Goal: Task Accomplishment & Management: Complete application form

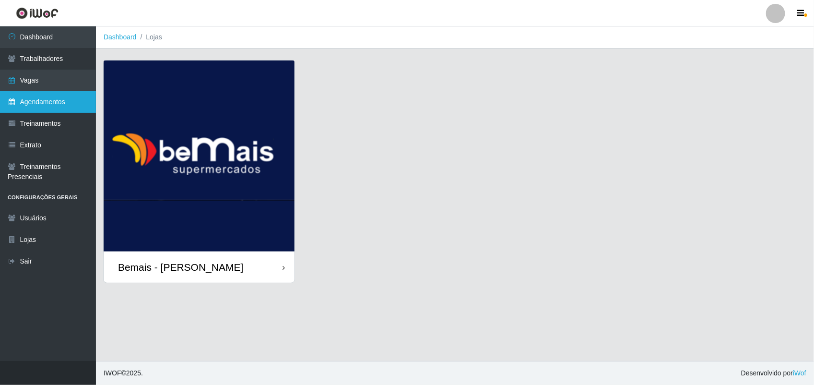
click at [63, 102] on link "Agendamentos" at bounding box center [48, 102] width 96 height 22
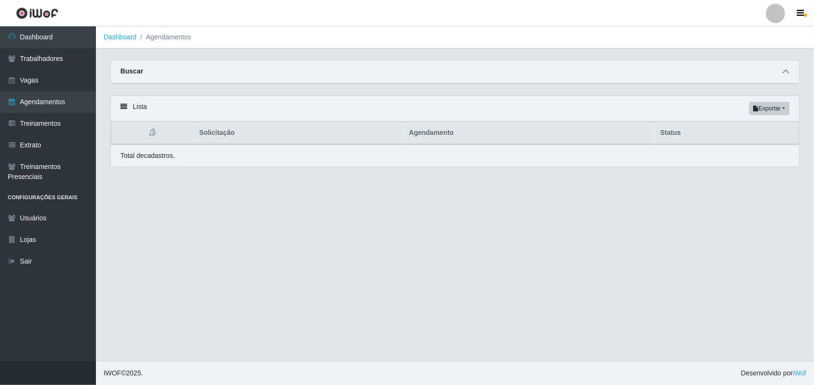
click at [787, 70] on icon at bounding box center [785, 71] width 7 height 7
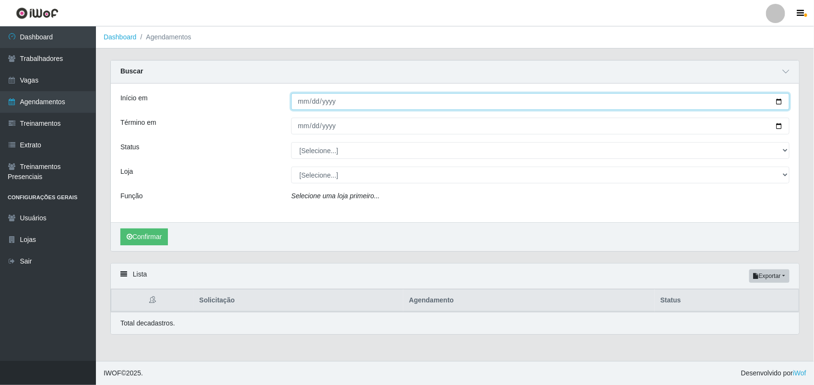
click at [778, 99] on input "Início em" at bounding box center [540, 101] width 498 height 17
type input "[DATE]"
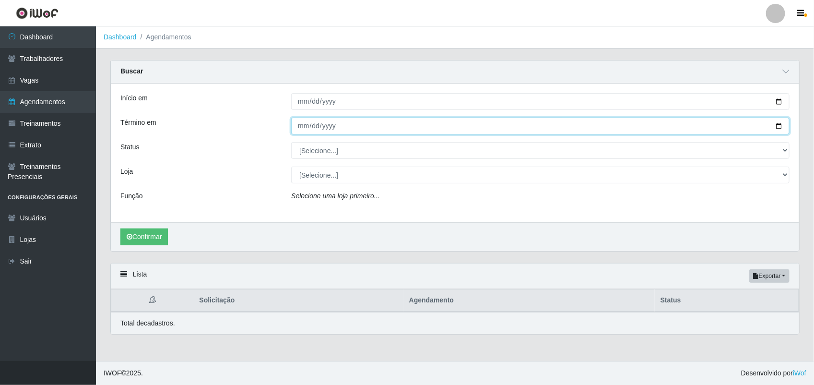
click at [778, 123] on input "Término em" at bounding box center [540, 125] width 498 height 17
type input "[DATE]"
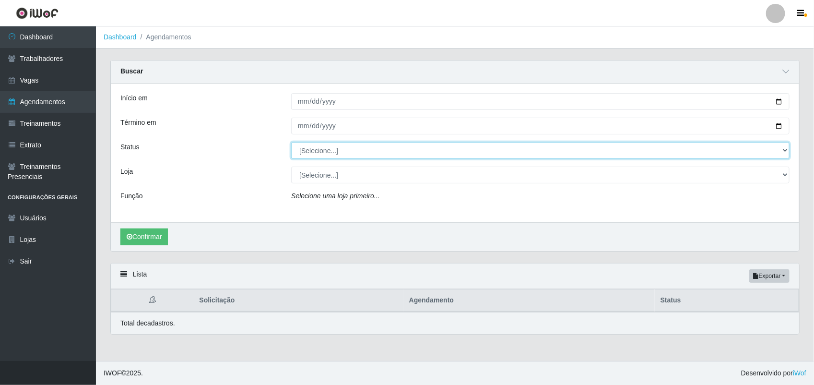
click at [356, 149] on select "[Selecione...] AGENDADO AGUARDANDO LIBERAR EM ANDAMENTO EM REVISÃO FINALIZADO C…" at bounding box center [540, 150] width 498 height 17
select select "AGENDADO"
click at [291, 142] on select "[Selecione...] AGENDADO AGUARDANDO LIBERAR EM ANDAMENTO EM REVISÃO FINALIZADO C…" at bounding box center [540, 150] width 498 height 17
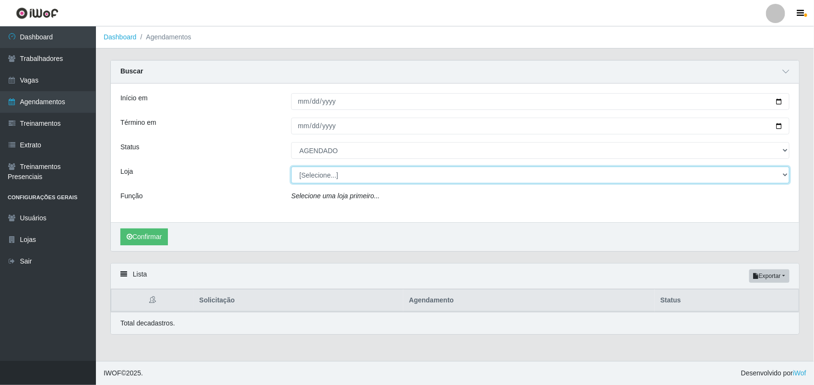
click at [350, 175] on select "[Selecione...] [PERSON_NAME]" at bounding box center [540, 174] width 498 height 17
select select "230"
click at [291, 167] on select "[Selecione...] [PERSON_NAME]" at bounding box center [540, 174] width 498 height 17
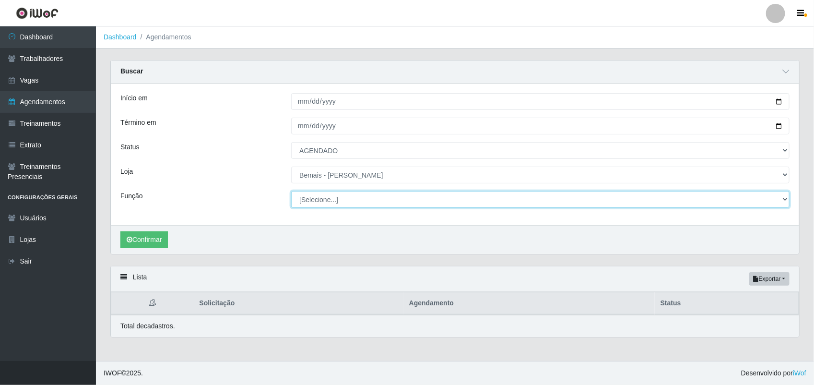
click at [364, 194] on select "[Selecione...] ASG ASG + ASG ++ Auxiliar de Depósito Auxiliar de Depósito + Aux…" at bounding box center [540, 199] width 498 height 17
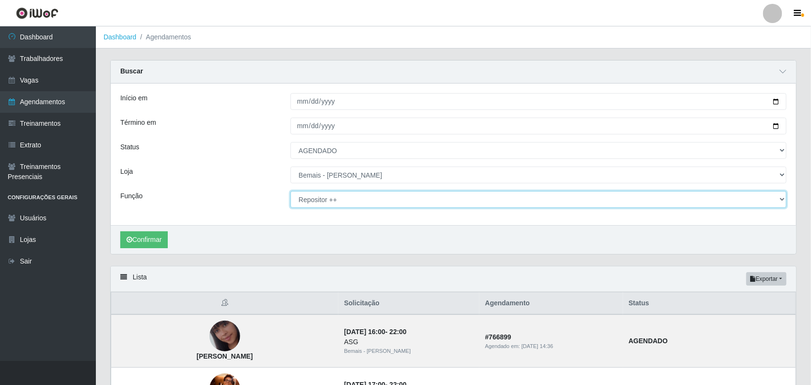
click at [291, 191] on select "[Selecione...] ASG ASG + ASG ++ Auxiliar de Depósito Auxiliar de Depósito + Aux…" at bounding box center [539, 199] width 496 height 17
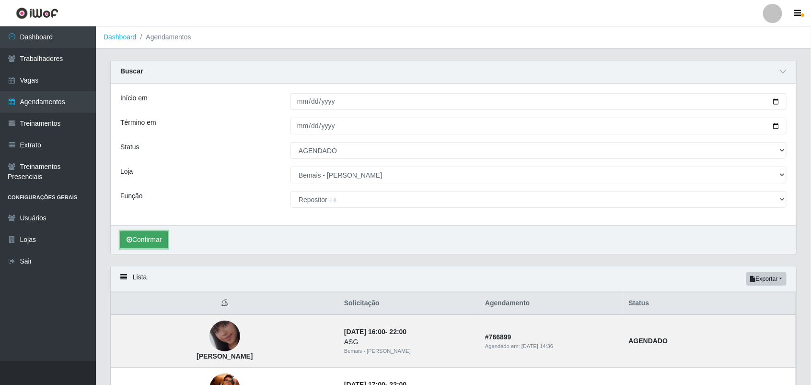
click at [152, 240] on button "Confirmar" at bounding box center [143, 239] width 47 height 17
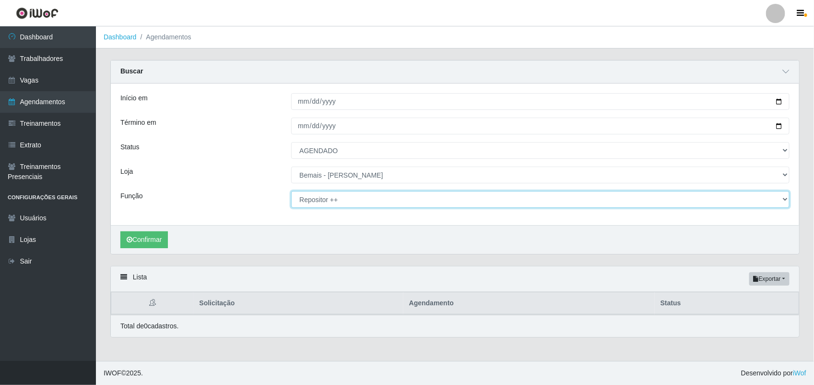
click at [384, 197] on select "[Selecione...] ASG ASG + ASG ++ Auxiliar de Depósito Auxiliar de Depósito + Aux…" at bounding box center [540, 199] width 498 height 17
select select "[Selecione...]"
click at [291, 191] on select "[Selecione...] ASG ASG + ASG ++ Auxiliar de Depósito Auxiliar de Depósito + Aux…" at bounding box center [540, 199] width 498 height 17
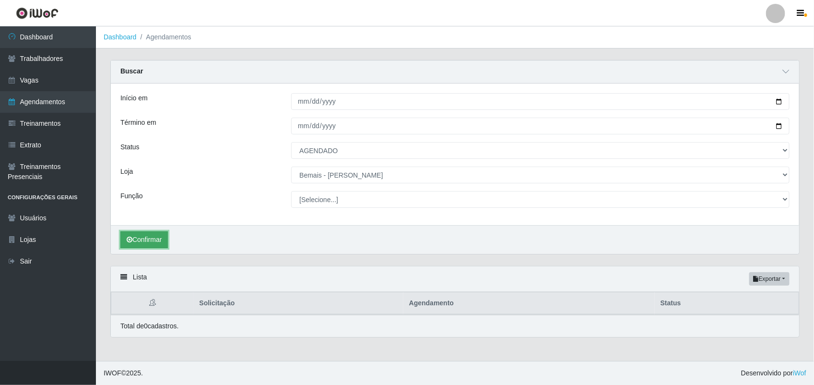
click at [155, 243] on button "Confirmar" at bounding box center [143, 239] width 47 height 17
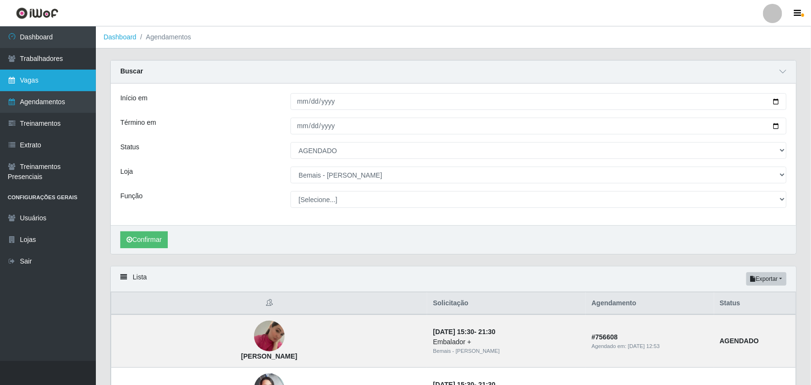
click at [53, 80] on link "Vagas" at bounding box center [48, 81] width 96 height 22
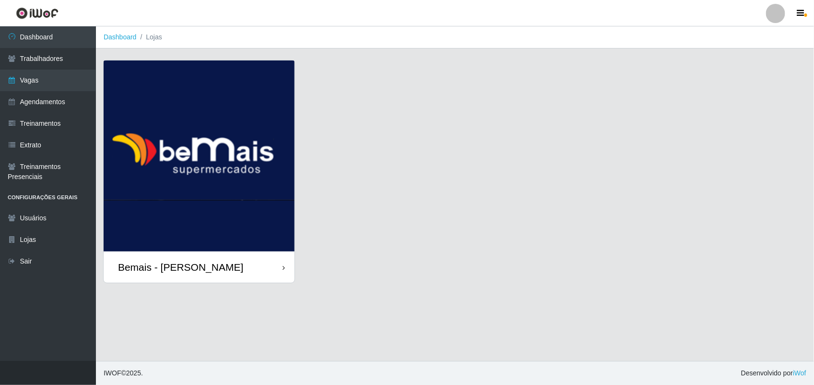
click at [192, 127] on img at bounding box center [199, 155] width 191 height 191
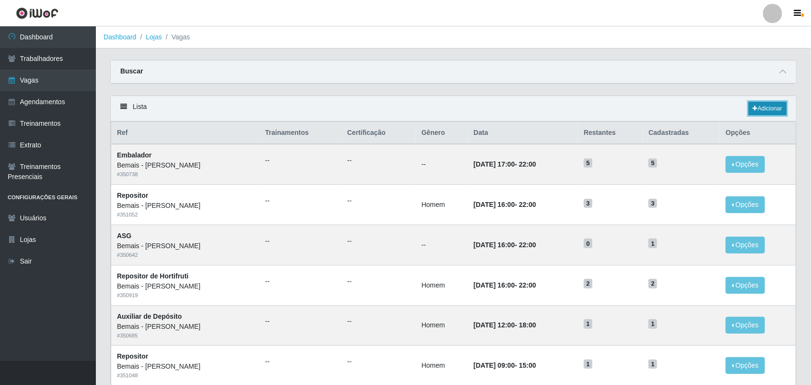
click at [753, 108] on icon at bounding box center [755, 108] width 5 height 6
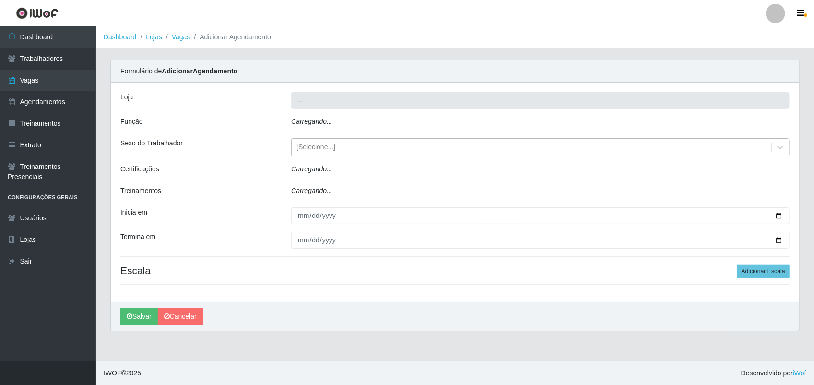
type input "Bemais - [PERSON_NAME]"
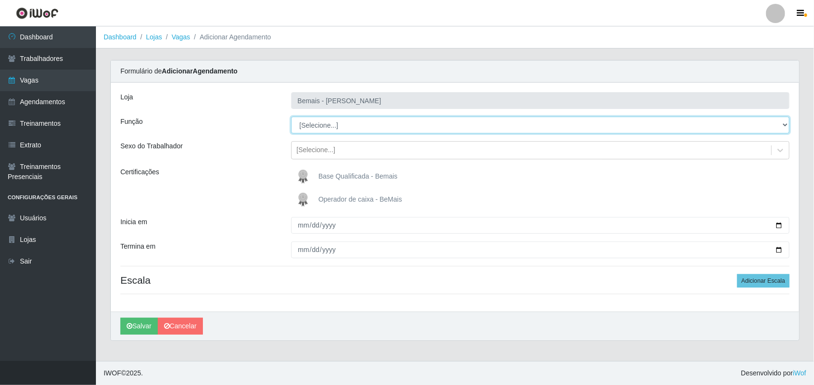
click at [364, 126] on select "[Selecione...] ASG ASG + ASG ++ Auxiliar de Depósito Auxiliar de Depósito + Aux…" at bounding box center [540, 125] width 498 height 17
select select "71"
click at [291, 117] on select "[Selecione...] ASG ASG + ASG ++ Auxiliar de Depósito Auxiliar de Depósito + Aux…" at bounding box center [540, 125] width 498 height 17
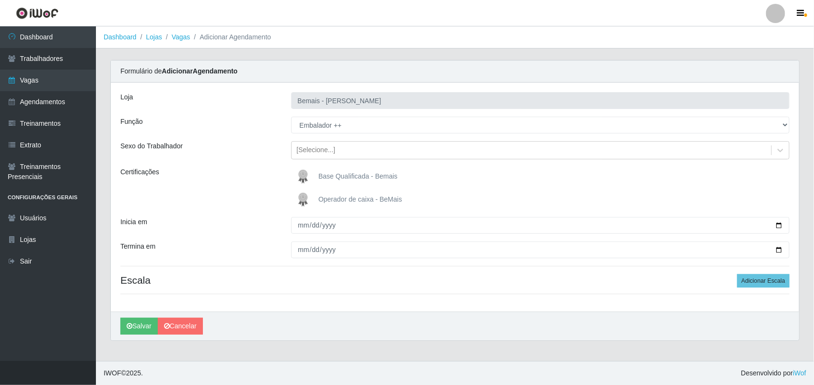
click at [361, 177] on span "Base Qualificada - Bemais" at bounding box center [357, 176] width 79 height 8
click at [0, 0] on input "Base Qualificada - Bemais" at bounding box center [0, 0] width 0 height 0
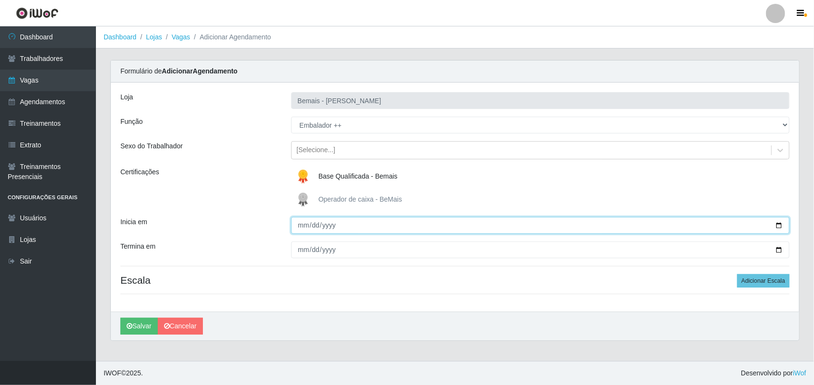
click at [778, 223] on input "Inicia em" at bounding box center [540, 225] width 498 height 17
type input "[DATE]"
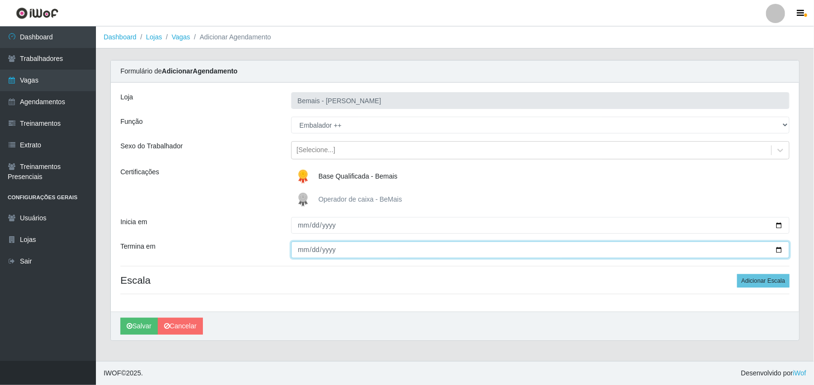
click at [779, 245] on input "Termina em" at bounding box center [540, 249] width 498 height 17
click at [775, 251] on input "Termina em" at bounding box center [540, 249] width 498 height 17
click at [775, 252] on input "[DATE]" at bounding box center [540, 249] width 498 height 17
type input "[DATE]"
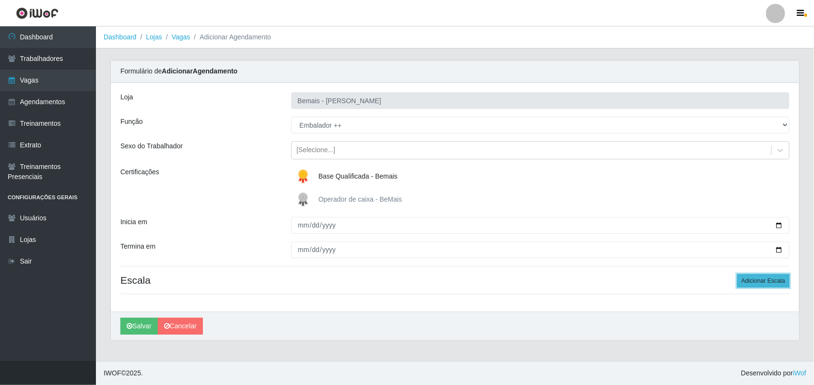
click at [749, 278] on button "Adicionar Escala" at bounding box center [763, 280] width 52 height 13
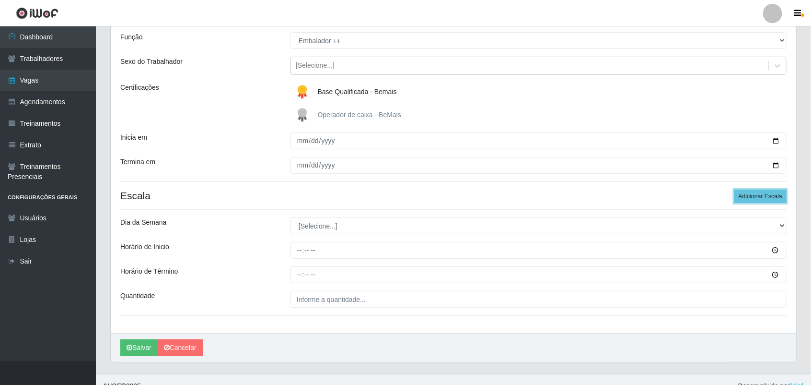
scroll to position [98, 0]
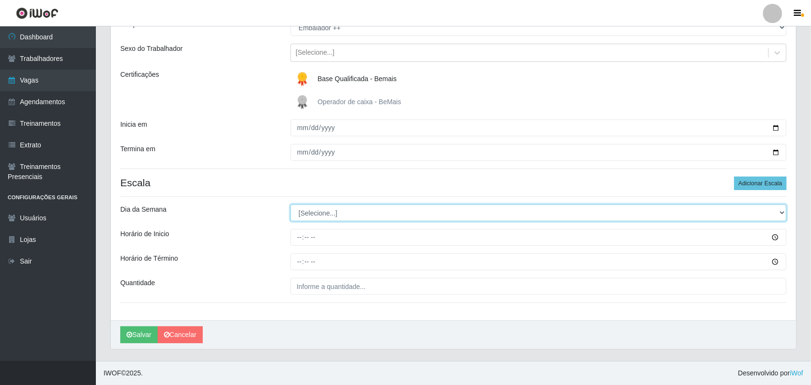
click at [365, 205] on select "[Selecione...] Segunda Terça Quarta Quinta Sexta Sábado Domingo" at bounding box center [539, 212] width 496 height 17
select select "0"
click at [291, 204] on select "[Selecione...] Segunda Terça Quarta Quinta Sexta Sábado Domingo" at bounding box center [539, 212] width 496 height 17
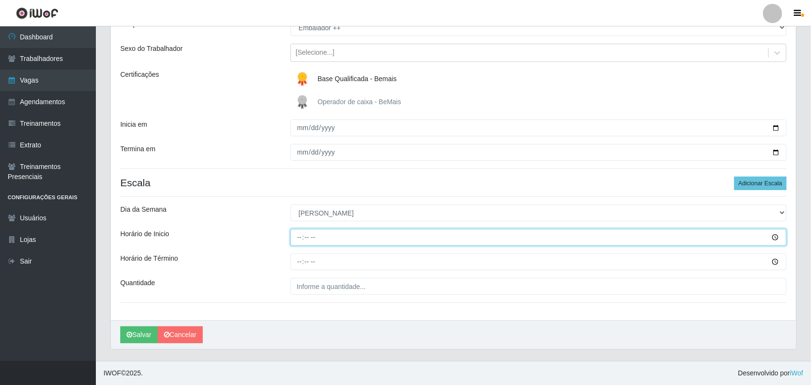
click at [300, 236] on input "Horário de Inicio" at bounding box center [539, 237] width 496 height 17
type input "15:00"
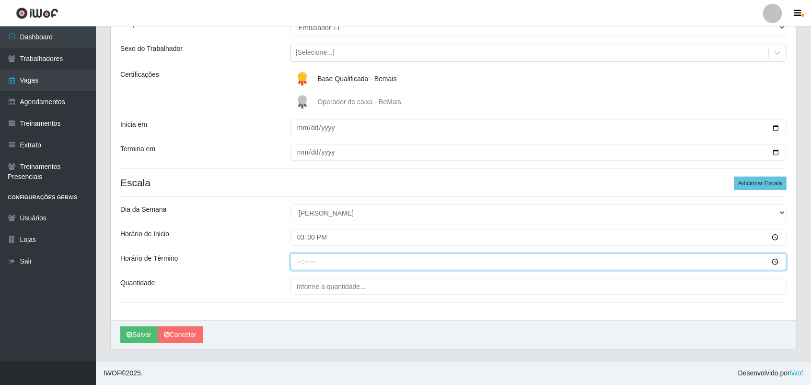
click at [300, 259] on input "Horário de Término" at bounding box center [539, 261] width 496 height 17
type input "21:00"
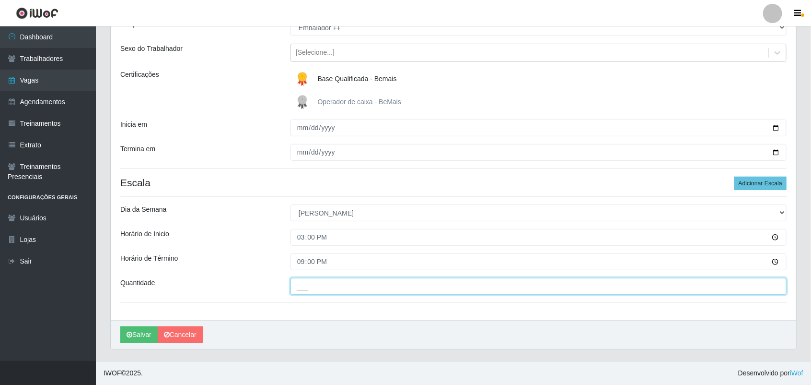
click at [378, 283] on input "___" at bounding box center [539, 286] width 496 height 17
type input "2__"
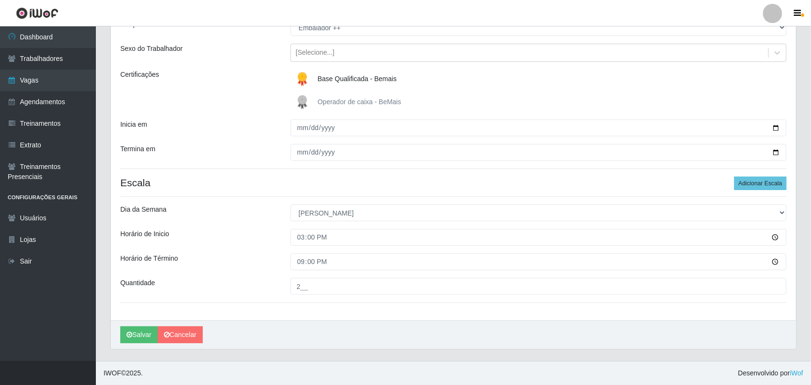
click at [250, 283] on div "Quantidade" at bounding box center [198, 286] width 170 height 17
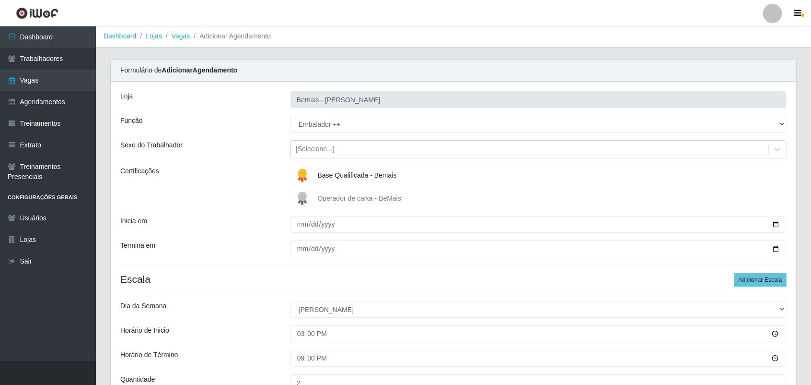
scroll to position [0, 0]
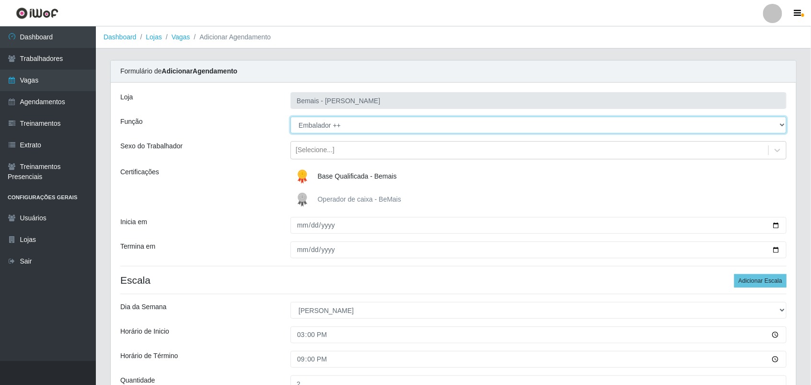
click at [343, 126] on select "[Selecione...] ASG ASG + ASG ++ Auxiliar de Depósito Auxiliar de Depósito + Aux…" at bounding box center [539, 125] width 496 height 17
select select "86"
click at [291, 117] on select "[Selecione...] ASG ASG + ASG ++ Auxiliar de Depósito Auxiliar de Depósito + Aux…" at bounding box center [539, 125] width 496 height 17
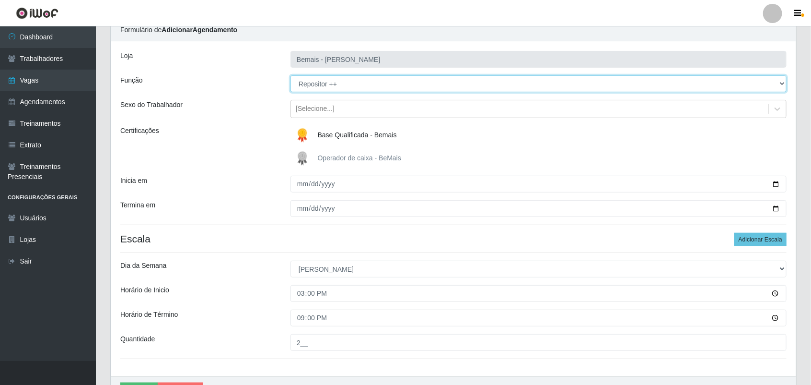
scroll to position [98, 0]
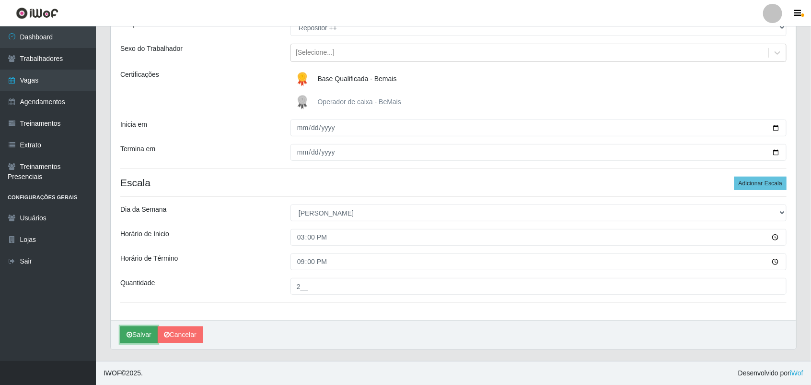
click at [142, 339] on button "Salvar" at bounding box center [138, 334] width 37 height 17
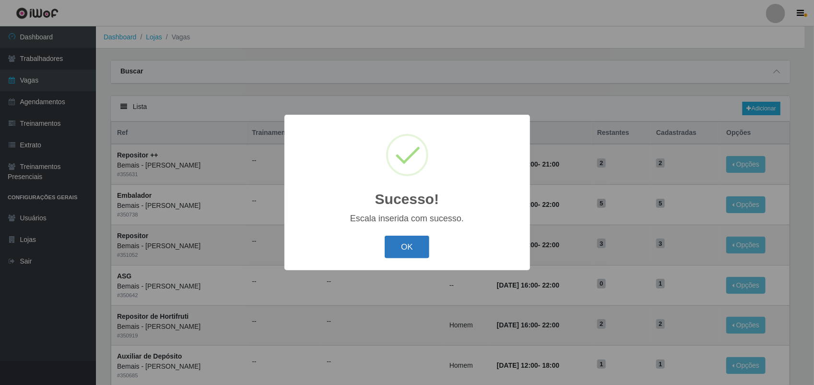
click at [411, 248] on button "OK" at bounding box center [407, 246] width 45 height 23
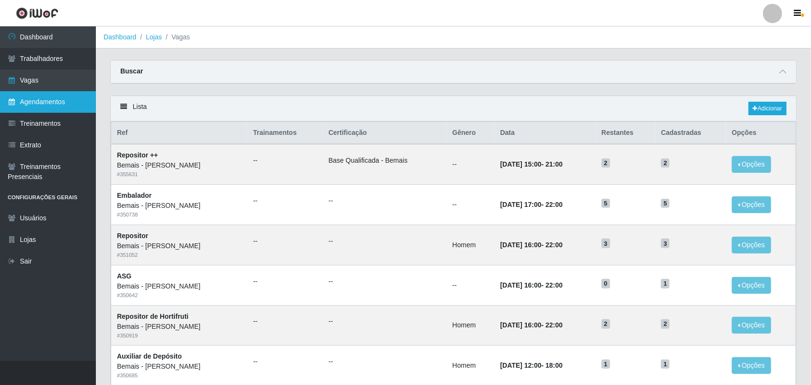
click at [63, 98] on link "Agendamentos" at bounding box center [48, 102] width 96 height 22
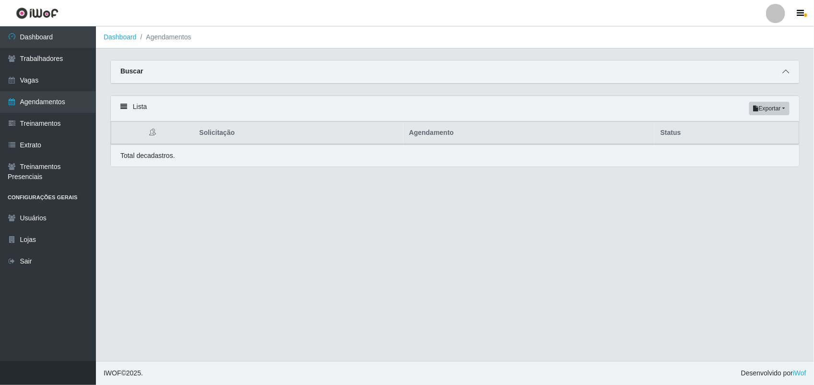
click at [785, 70] on icon at bounding box center [785, 71] width 7 height 7
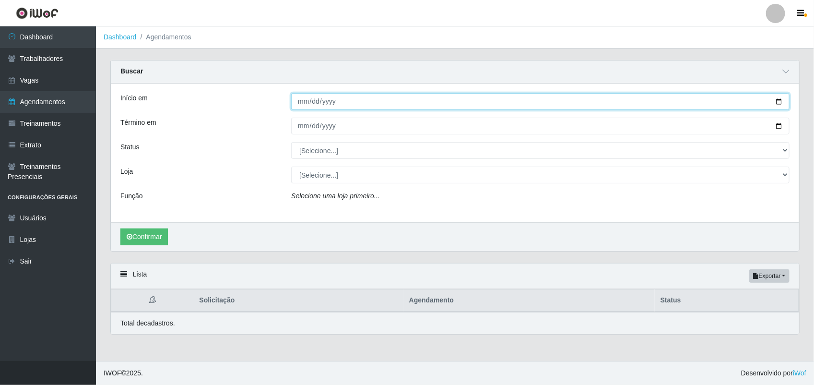
click at [776, 106] on input "Início em" at bounding box center [540, 101] width 498 height 17
type input "[DATE]"
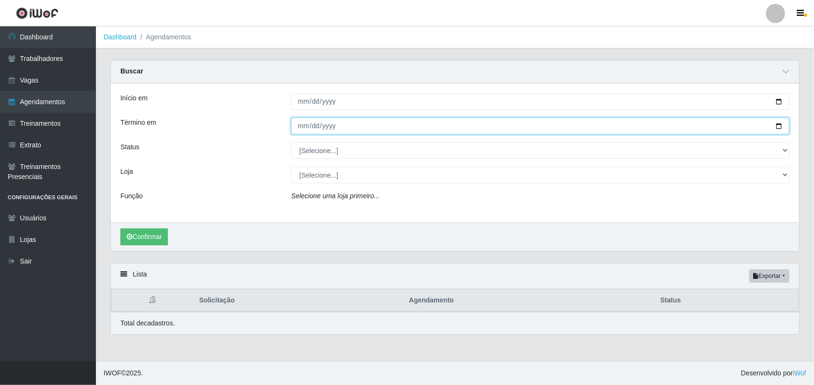
click at [775, 124] on input "Término em" at bounding box center [540, 125] width 498 height 17
type input "[DATE]"
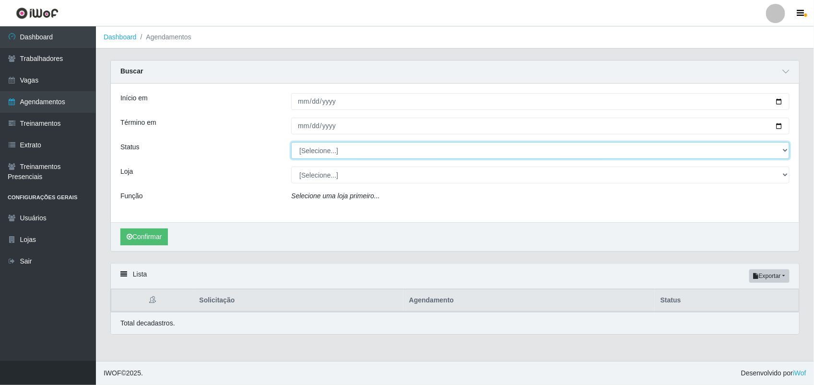
click at [353, 151] on select "[Selecione...] AGENDADO AGUARDANDO LIBERAR EM ANDAMENTO EM REVISÃO FINALIZADO C…" at bounding box center [540, 150] width 498 height 17
select select "AGENDADO"
click at [291, 142] on select "[Selecione...] AGENDADO AGUARDANDO LIBERAR EM ANDAMENTO EM REVISÃO FINALIZADO C…" at bounding box center [540, 150] width 498 height 17
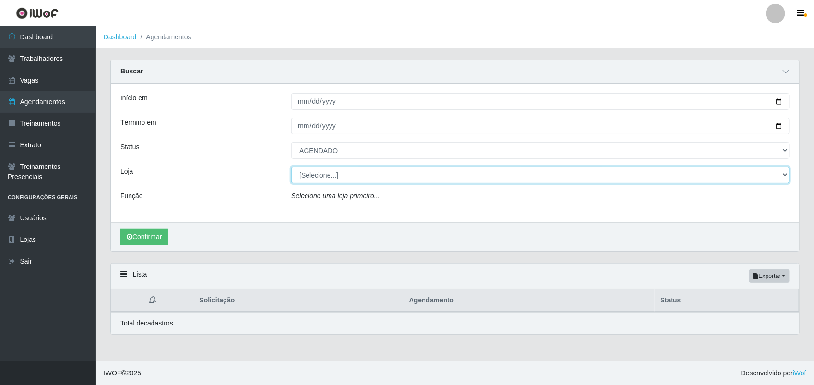
click at [334, 180] on select "[Selecione...] [PERSON_NAME]" at bounding box center [540, 174] width 498 height 17
select select "230"
click at [291, 167] on select "[Selecione...] [PERSON_NAME]" at bounding box center [540, 174] width 498 height 17
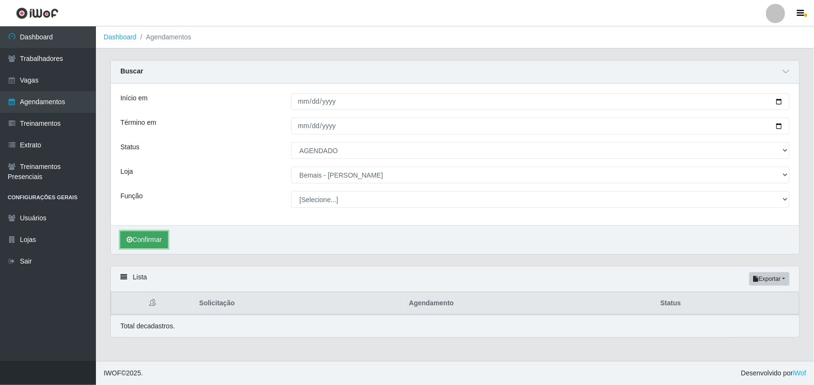
click at [161, 237] on button "Confirmar" at bounding box center [143, 239] width 47 height 17
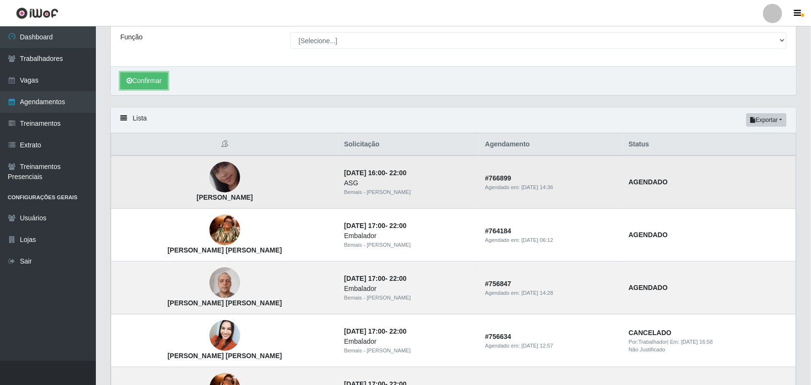
scroll to position [180, 0]
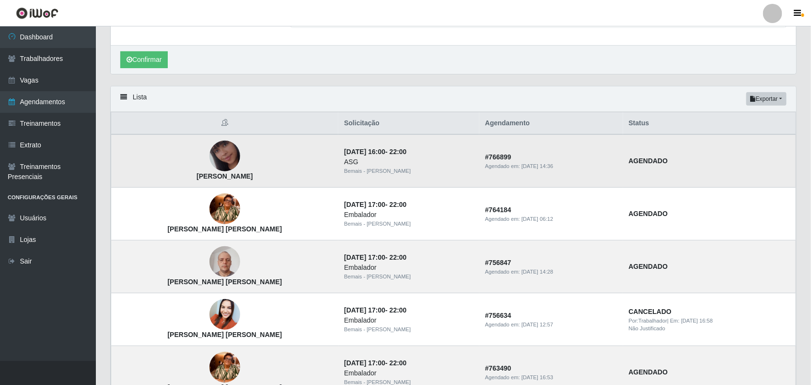
click at [216, 154] on img at bounding box center [225, 156] width 31 height 55
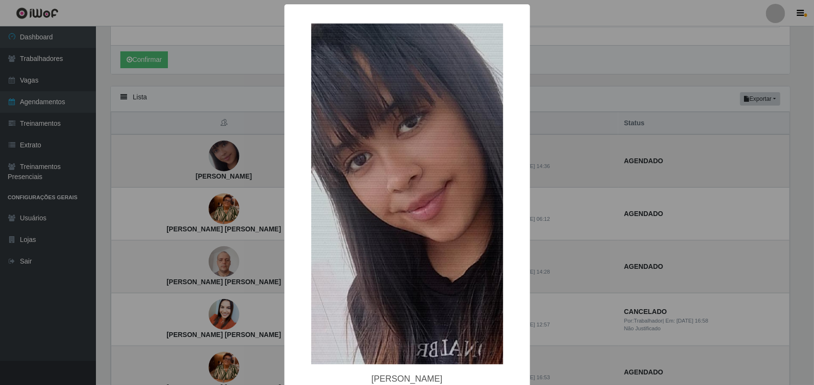
click at [216, 153] on div "× thayane [PERSON_NAME] OK Cancel" at bounding box center [407, 192] width 814 height 385
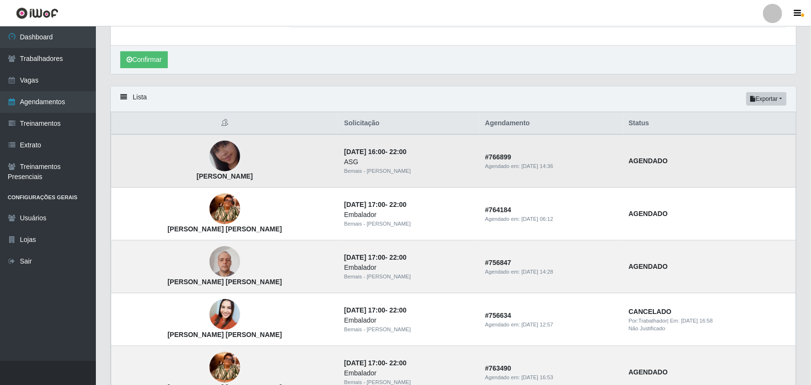
click at [224, 151] on img at bounding box center [225, 156] width 31 height 55
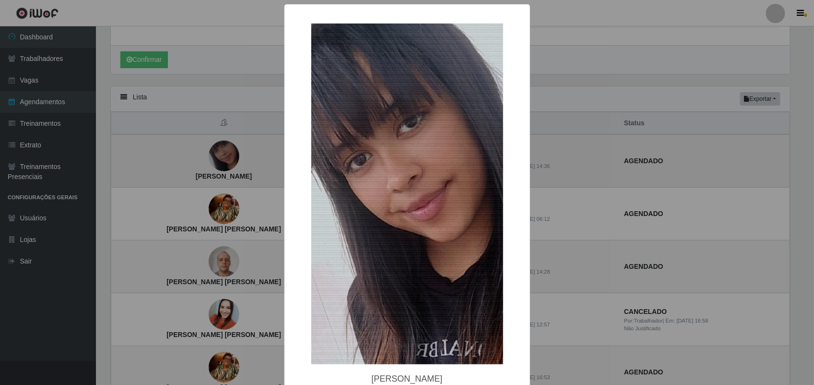
click at [224, 151] on div "× thayane [PERSON_NAME] OK Cancel" at bounding box center [407, 192] width 814 height 385
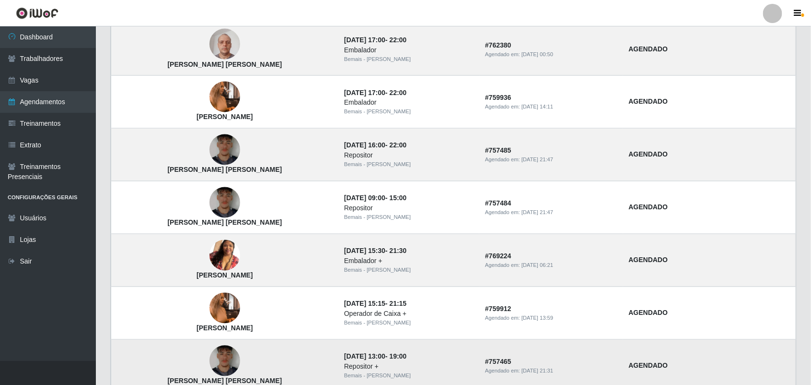
scroll to position [789, 0]
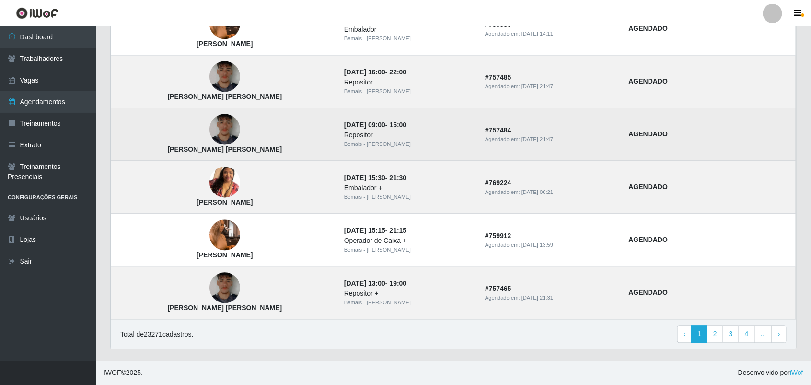
click at [220, 128] on img at bounding box center [225, 129] width 31 height 41
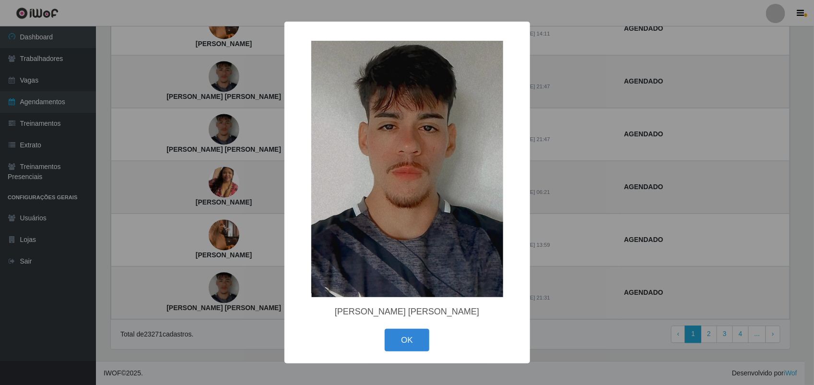
click at [212, 143] on div "× [PERSON_NAME] [PERSON_NAME] OK Cancel" at bounding box center [407, 192] width 814 height 385
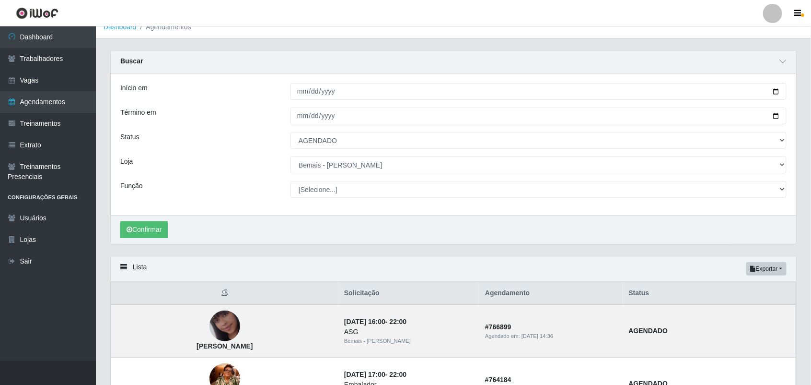
scroll to position [0, 0]
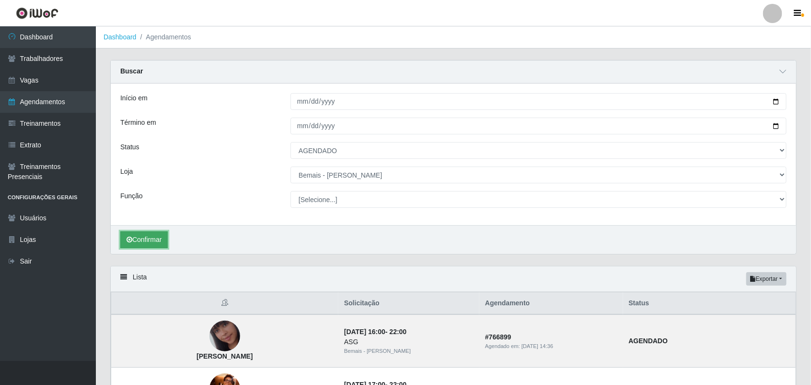
click at [161, 236] on button "Confirmar" at bounding box center [143, 239] width 47 height 17
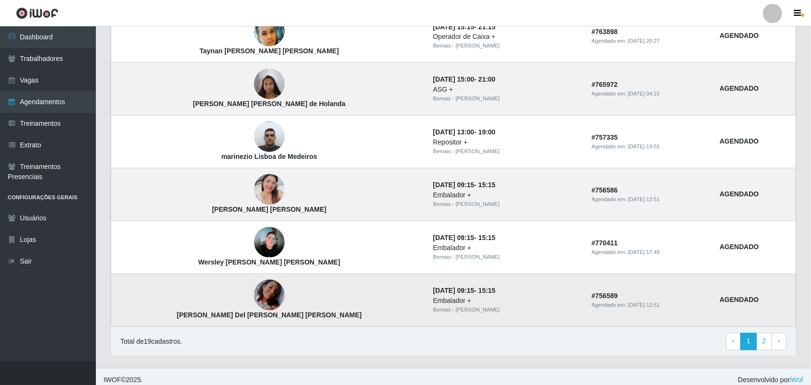
scroll to position [789, 0]
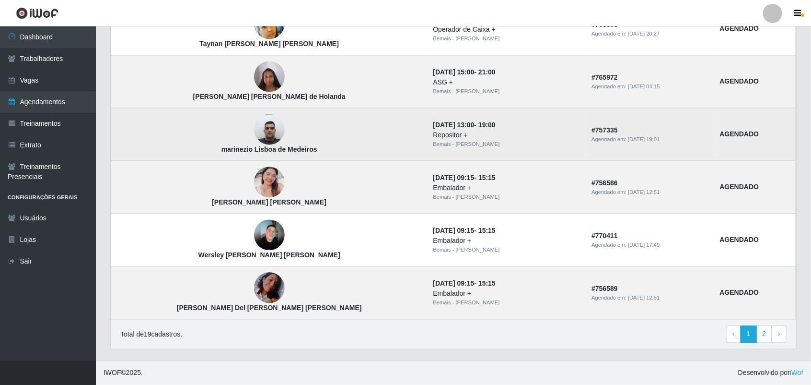
click at [254, 126] on img at bounding box center [269, 129] width 31 height 41
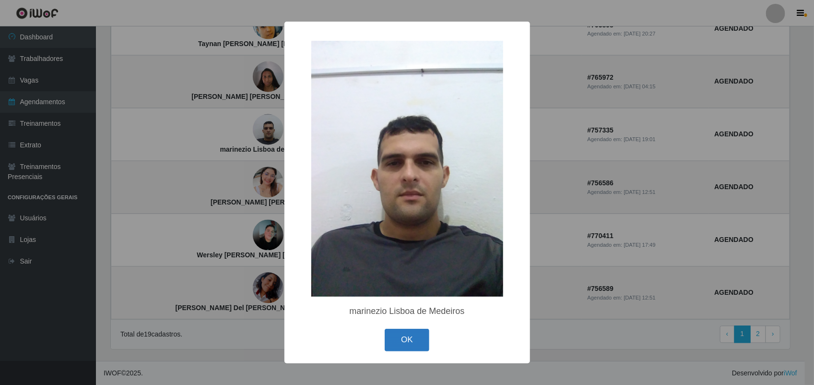
click at [420, 339] on button "OK" at bounding box center [407, 339] width 45 height 23
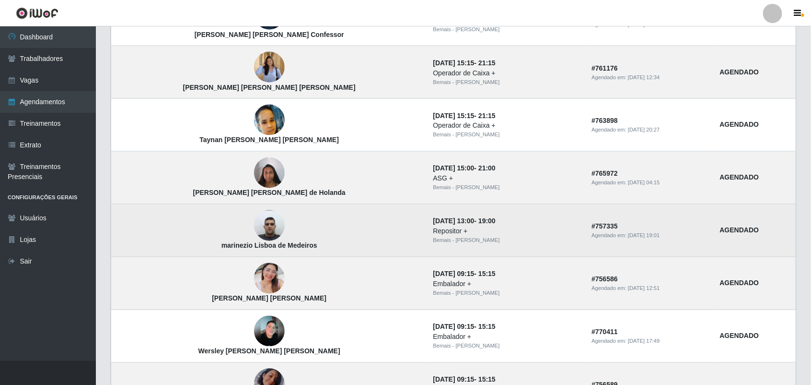
scroll to position [609, 0]
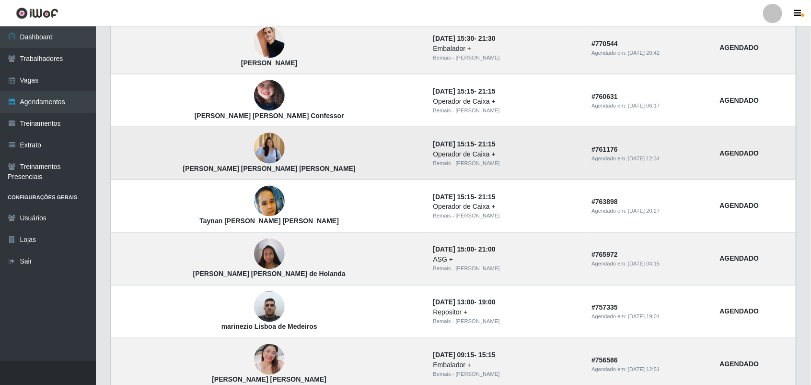
click at [254, 158] on img at bounding box center [269, 149] width 31 height 40
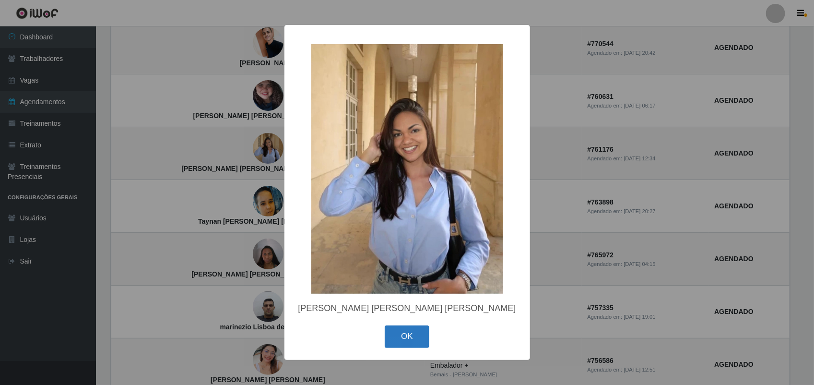
click at [407, 336] on button "OK" at bounding box center [407, 336] width 45 height 23
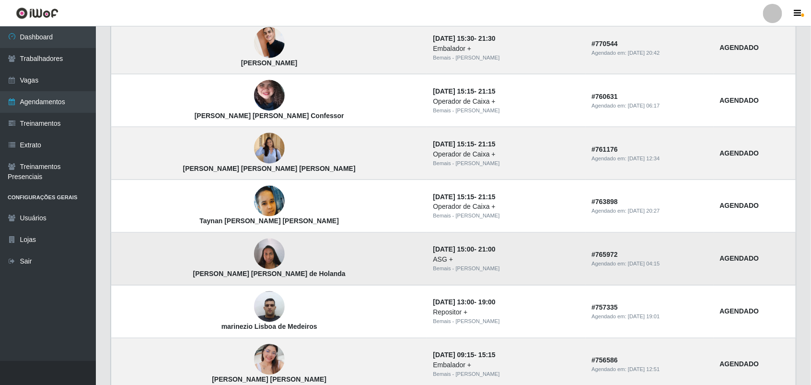
click at [254, 259] on img at bounding box center [269, 254] width 31 height 41
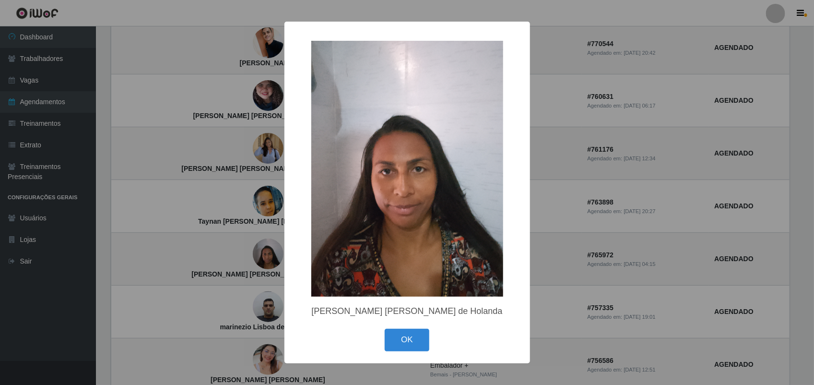
click at [208, 253] on div "× [PERSON_NAME] [PERSON_NAME] de Holanda [GEOGRAPHIC_DATA] Cancel" at bounding box center [407, 192] width 814 height 385
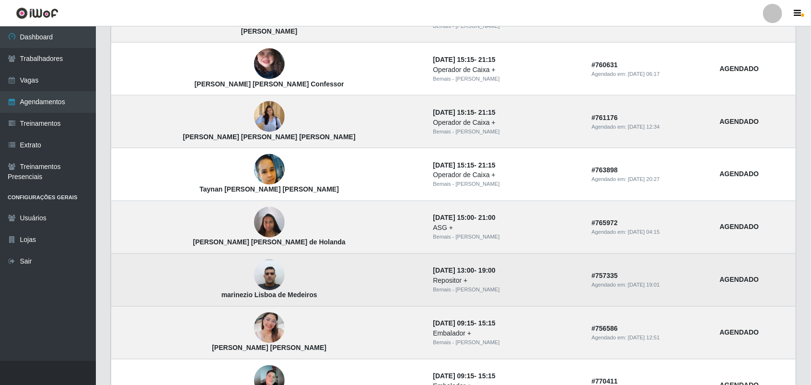
scroll to position [669, 0]
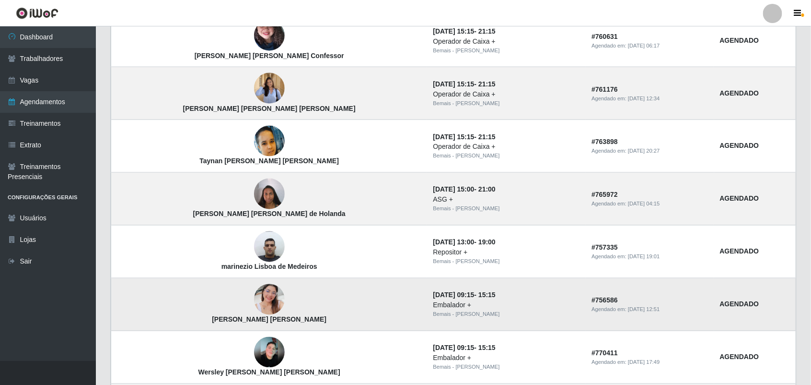
click at [254, 293] on img at bounding box center [269, 299] width 31 height 55
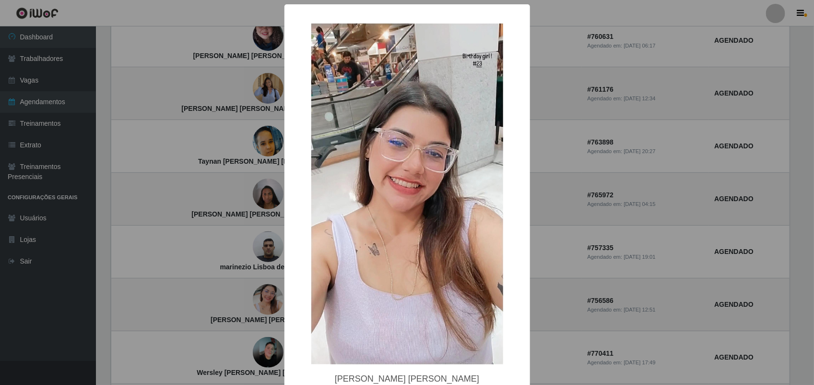
click at [198, 265] on div "× [PERSON_NAME] [PERSON_NAME] OK Cancel" at bounding box center [407, 192] width 814 height 385
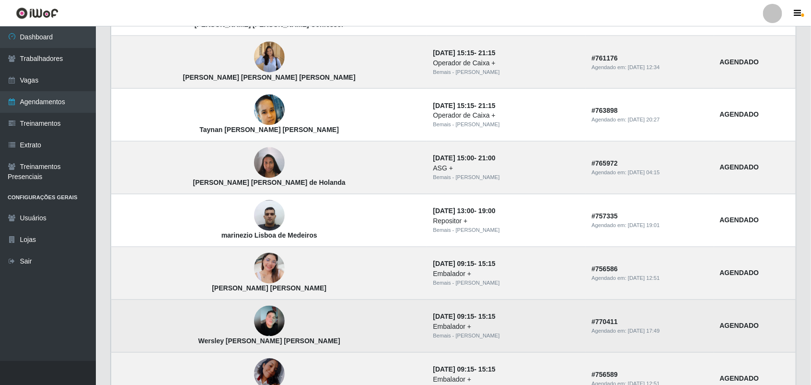
scroll to position [729, 0]
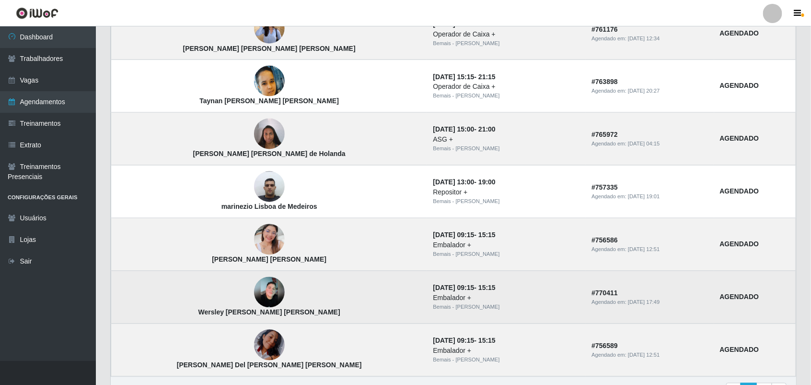
click at [254, 293] on img at bounding box center [269, 292] width 31 height 31
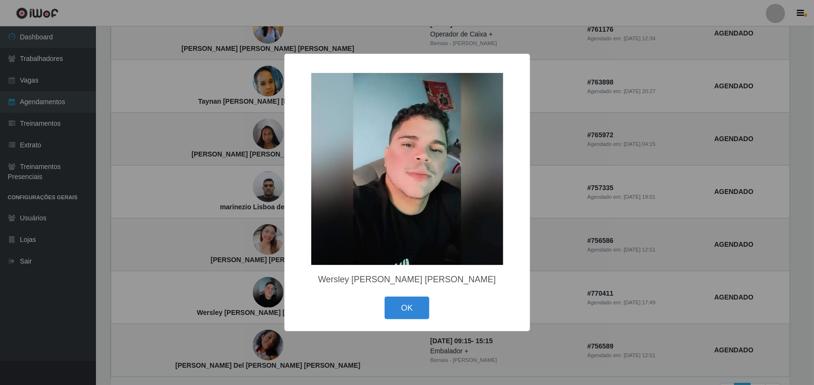
click at [193, 276] on div "× Wersley [PERSON_NAME] [PERSON_NAME] OK Cancel" at bounding box center [407, 192] width 814 height 385
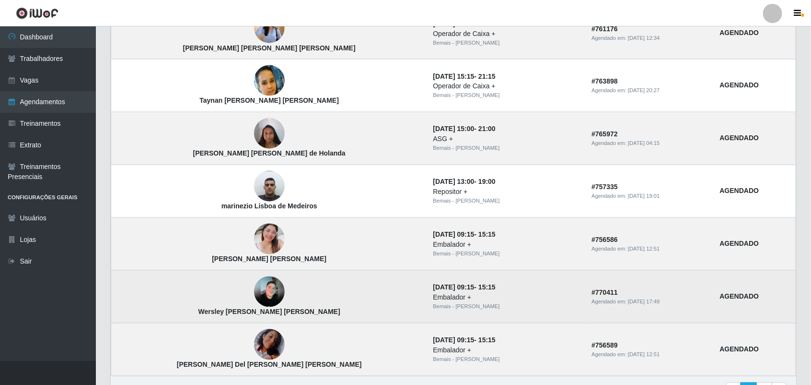
scroll to position [789, 0]
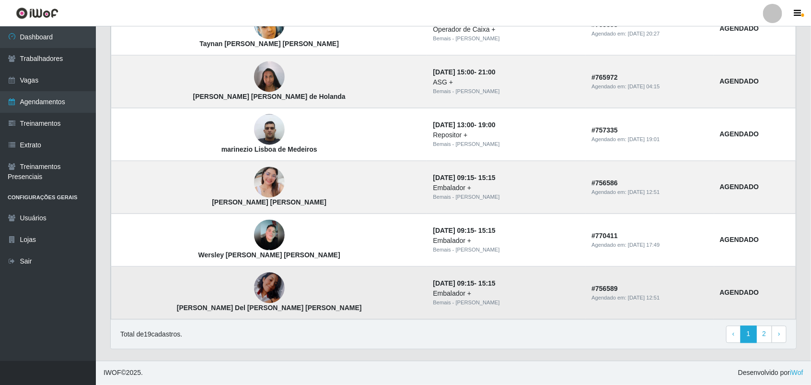
click at [254, 287] on img at bounding box center [269, 288] width 31 height 40
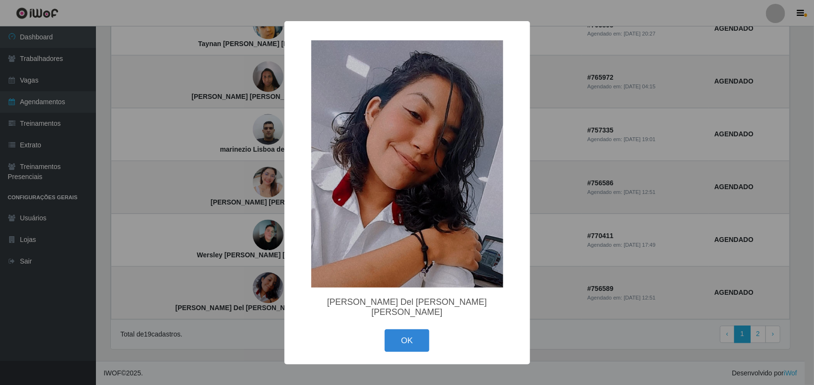
click at [188, 271] on div "× [PERSON_NAME] Del [PERSON_NAME] [PERSON_NAME] OK Cancel" at bounding box center [407, 192] width 814 height 385
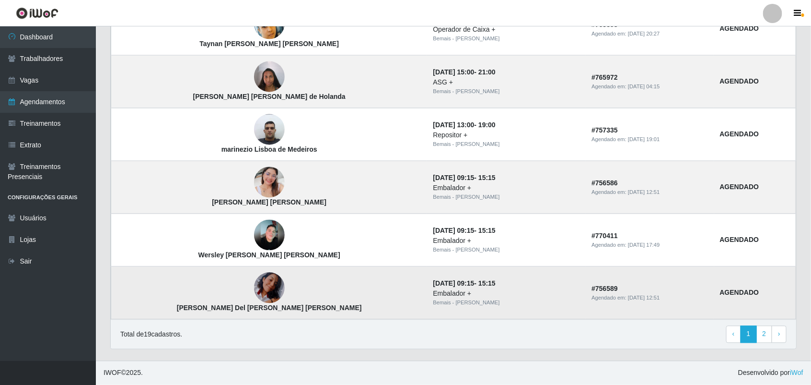
click at [254, 282] on img at bounding box center [269, 288] width 31 height 40
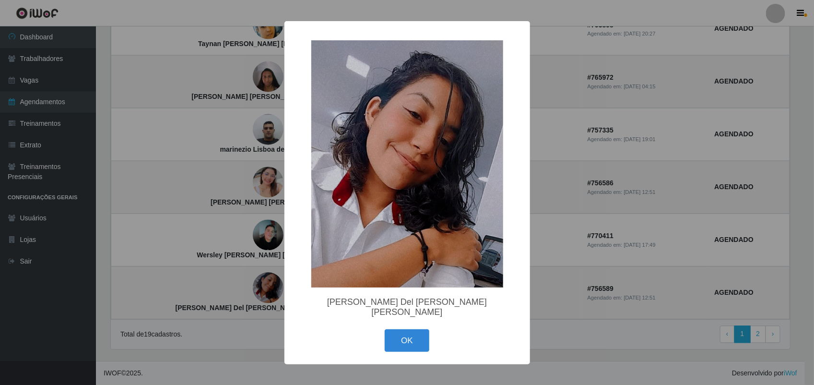
click at [204, 259] on div "× [PERSON_NAME] Del [PERSON_NAME] [PERSON_NAME] OK Cancel" at bounding box center [407, 192] width 814 height 385
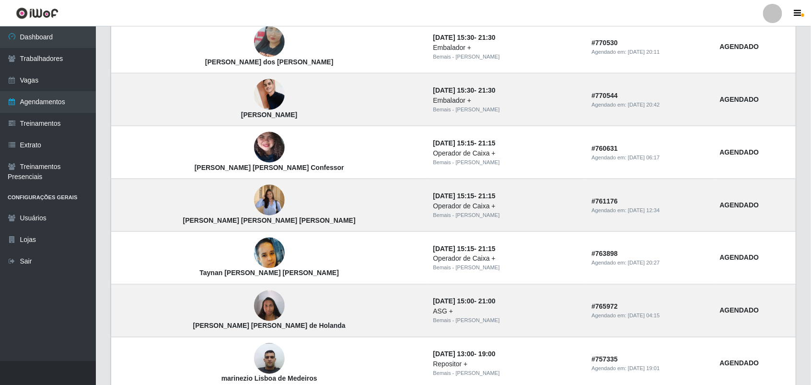
scroll to position [550, 0]
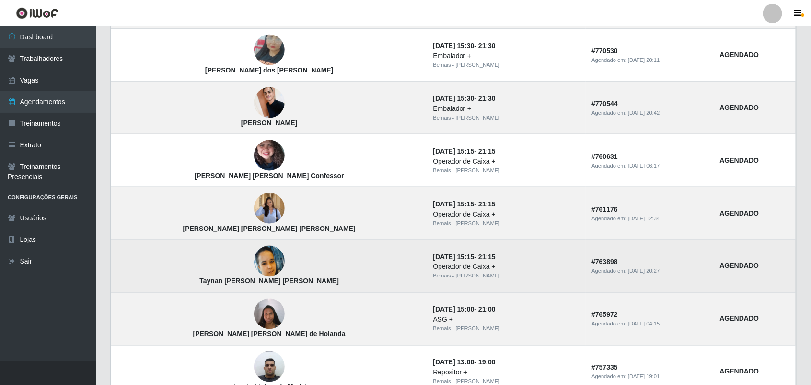
click at [254, 257] on img at bounding box center [269, 261] width 31 height 31
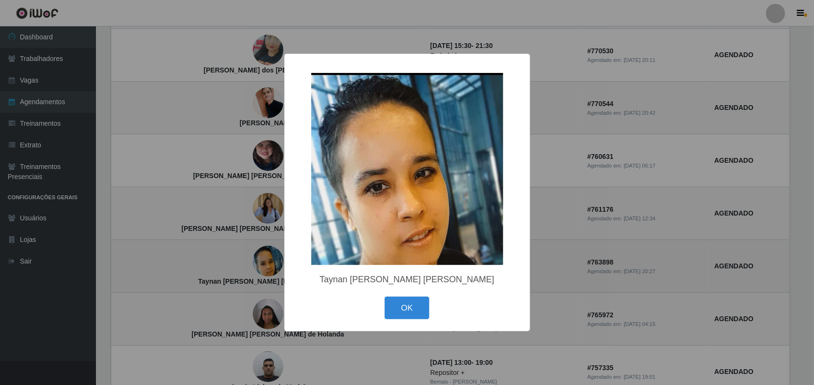
click at [236, 257] on div "× Taynan [PERSON_NAME] [PERSON_NAME] OK Cancel" at bounding box center [407, 192] width 814 height 385
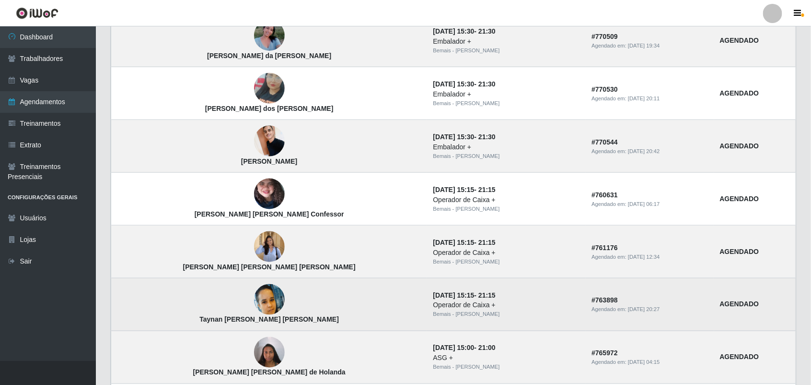
scroll to position [490, 0]
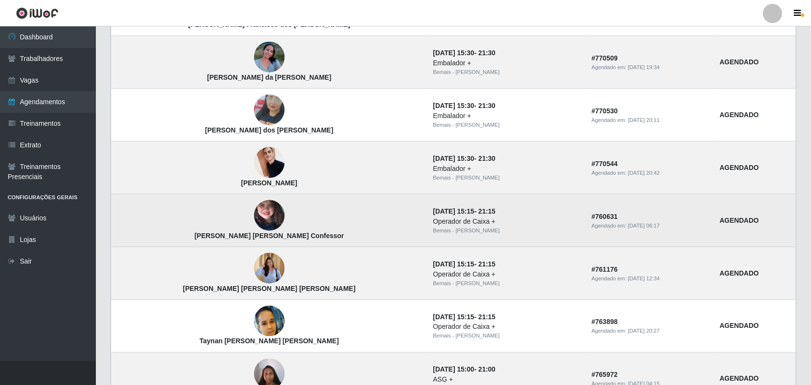
click at [254, 219] on img at bounding box center [269, 215] width 31 height 68
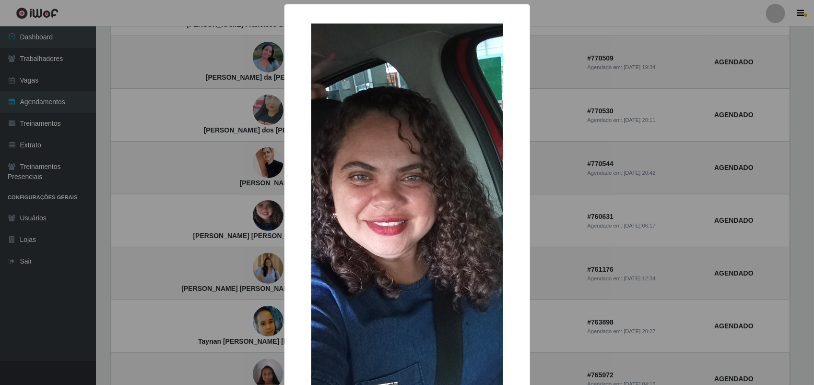
click at [203, 236] on div "× [PERSON_NAME] [PERSON_NAME] Confessor OK Cancel" at bounding box center [407, 192] width 814 height 385
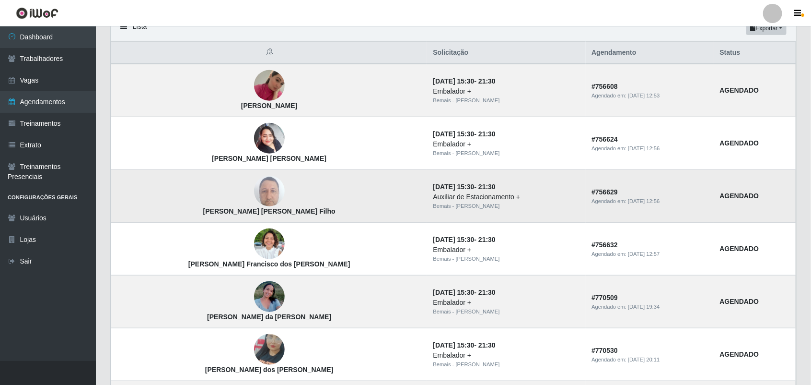
scroll to position [250, 0]
click at [254, 192] on img at bounding box center [269, 191] width 31 height 41
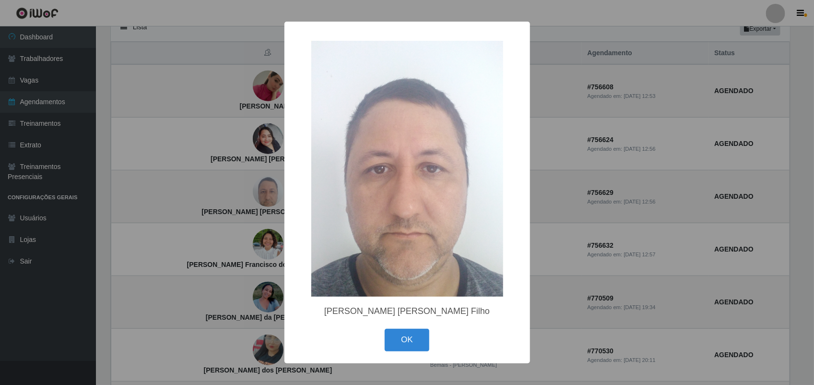
click at [265, 197] on div "× [PERSON_NAME] [PERSON_NAME] Filho OK Cancel" at bounding box center [407, 192] width 814 height 385
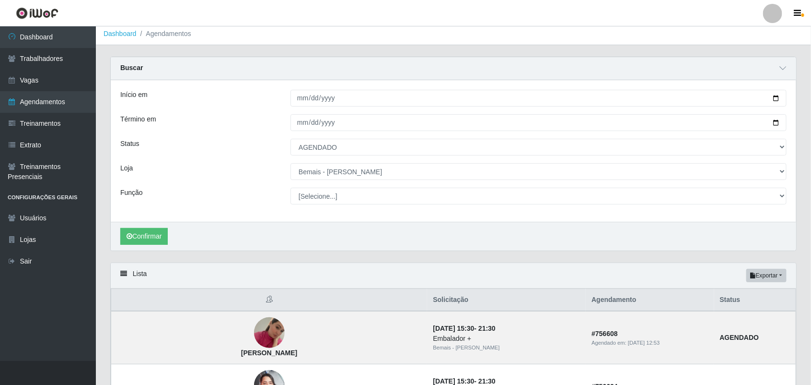
scroll to position [0, 0]
